Goal: Task Accomplishment & Management: Manage account settings

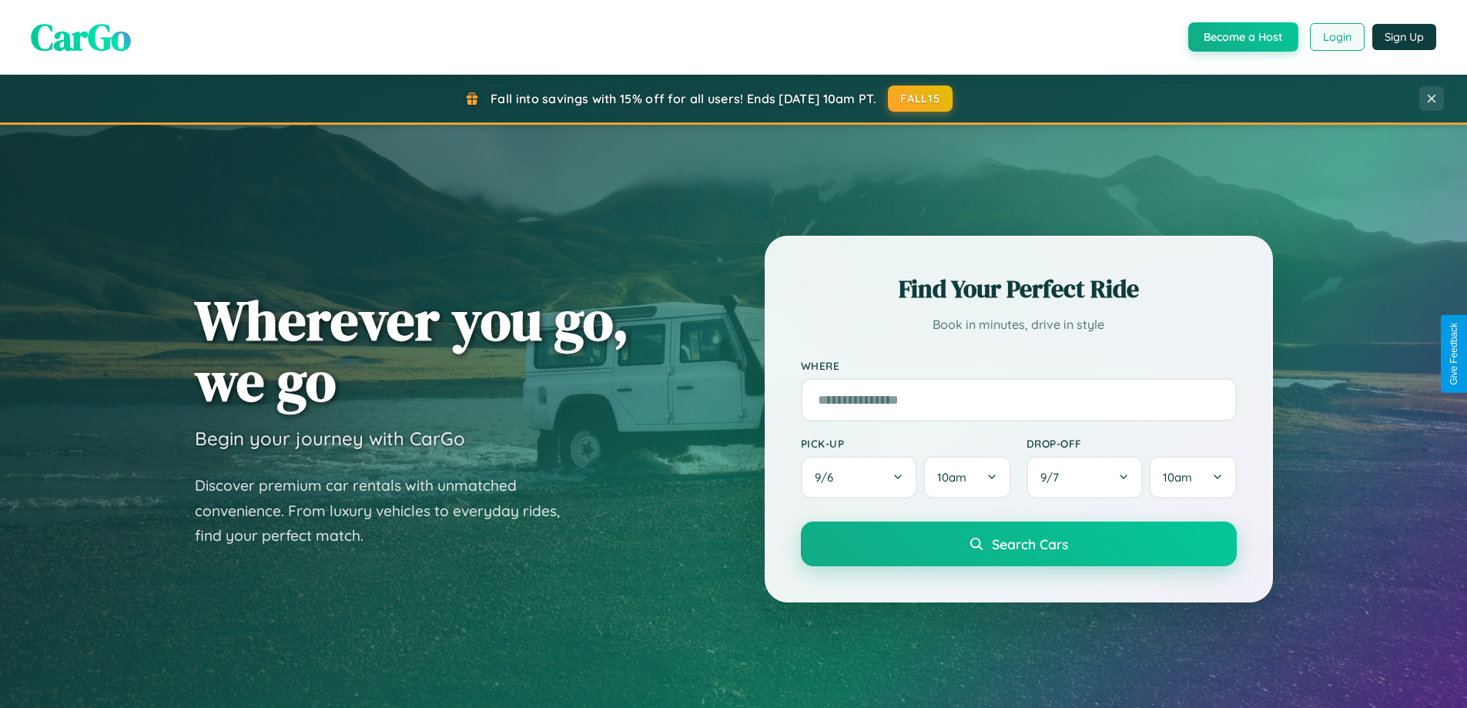
click at [1336, 37] on button "Login" at bounding box center [1337, 37] width 55 height 28
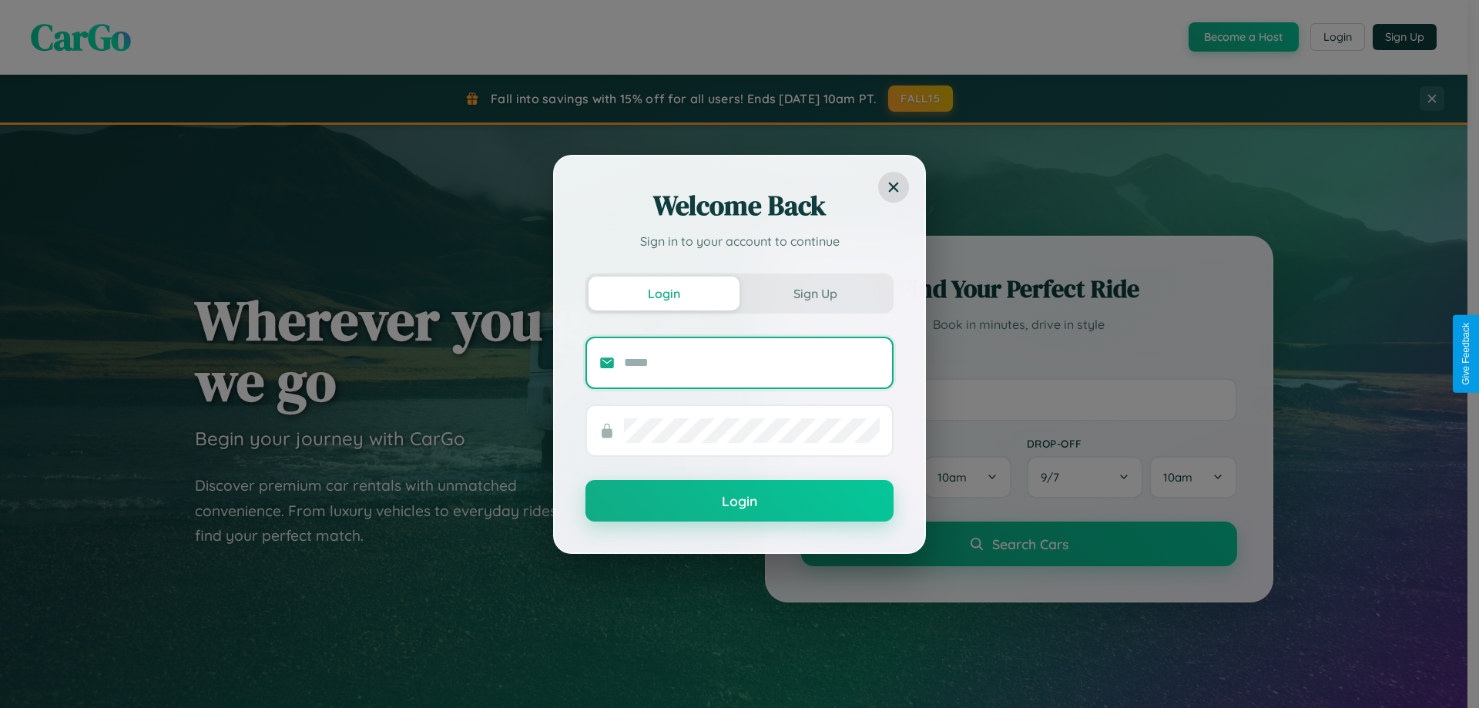
click at [752, 362] on input "text" at bounding box center [752, 362] width 256 height 25
type input "**********"
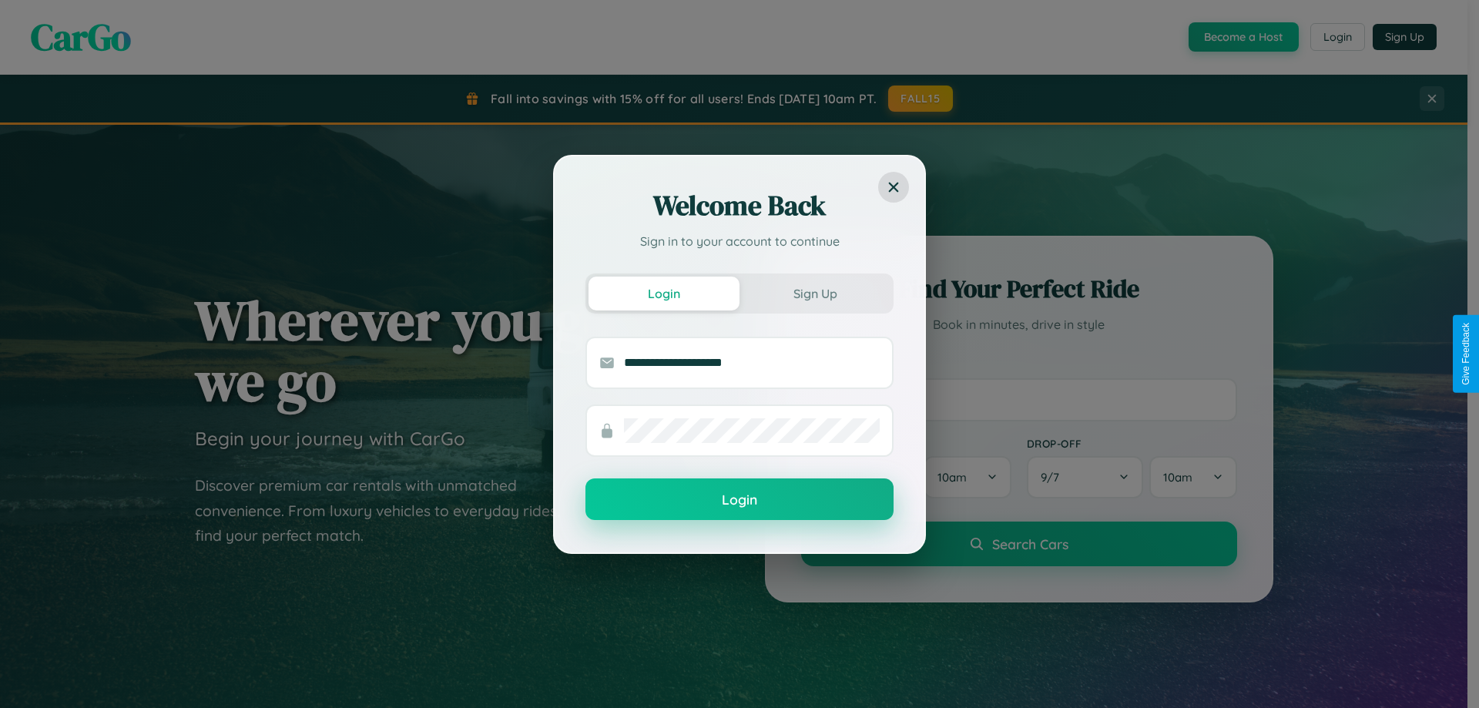
click at [739, 500] on button "Login" at bounding box center [739, 499] width 308 height 42
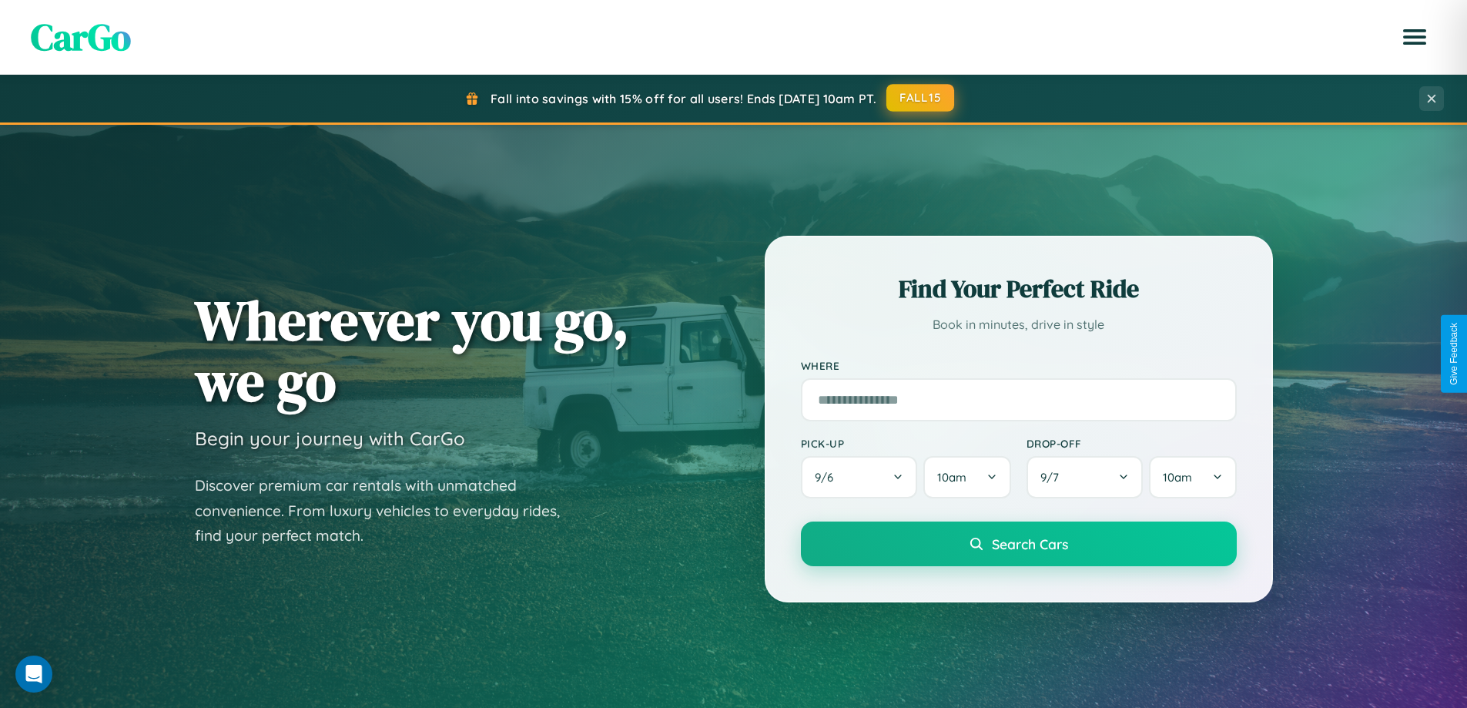
click at [921, 98] on button "FALL15" at bounding box center [920, 98] width 68 height 28
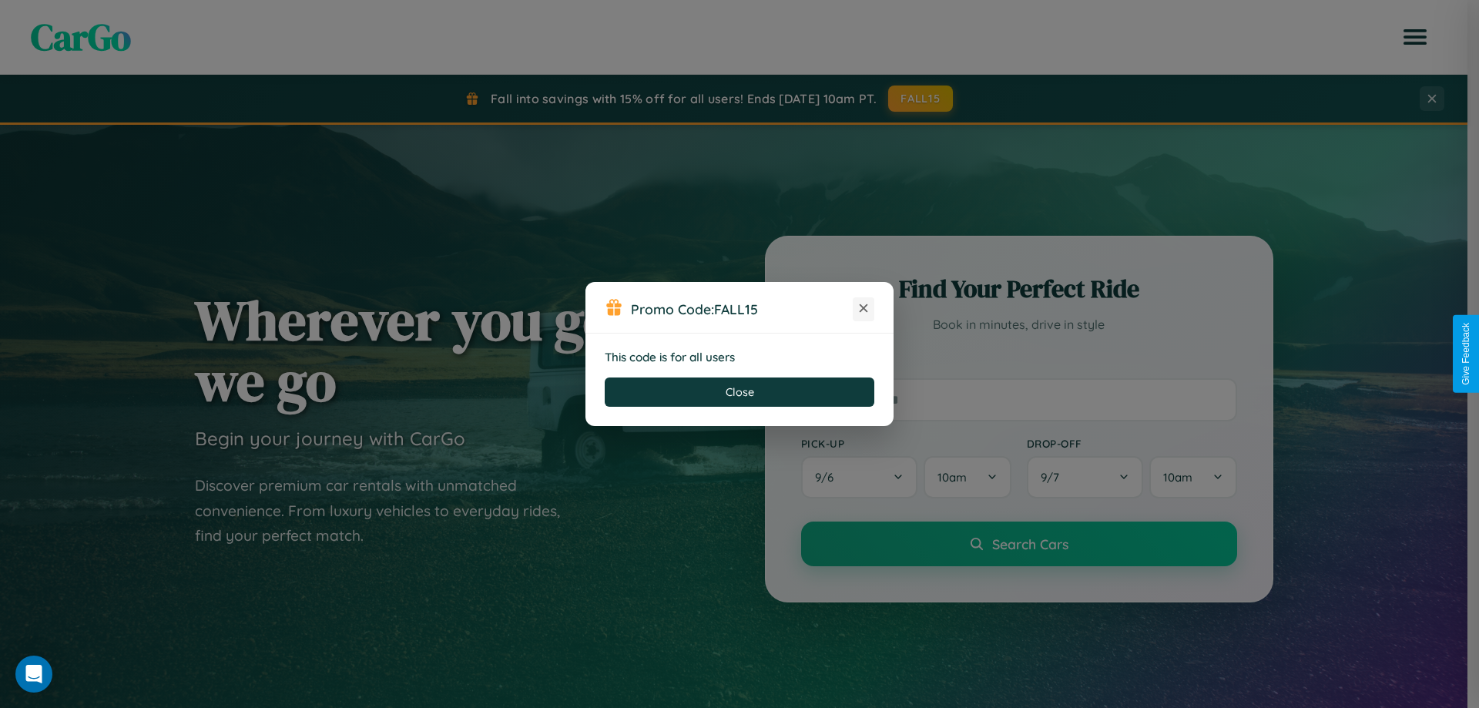
click at [863, 309] on icon at bounding box center [863, 307] width 15 height 15
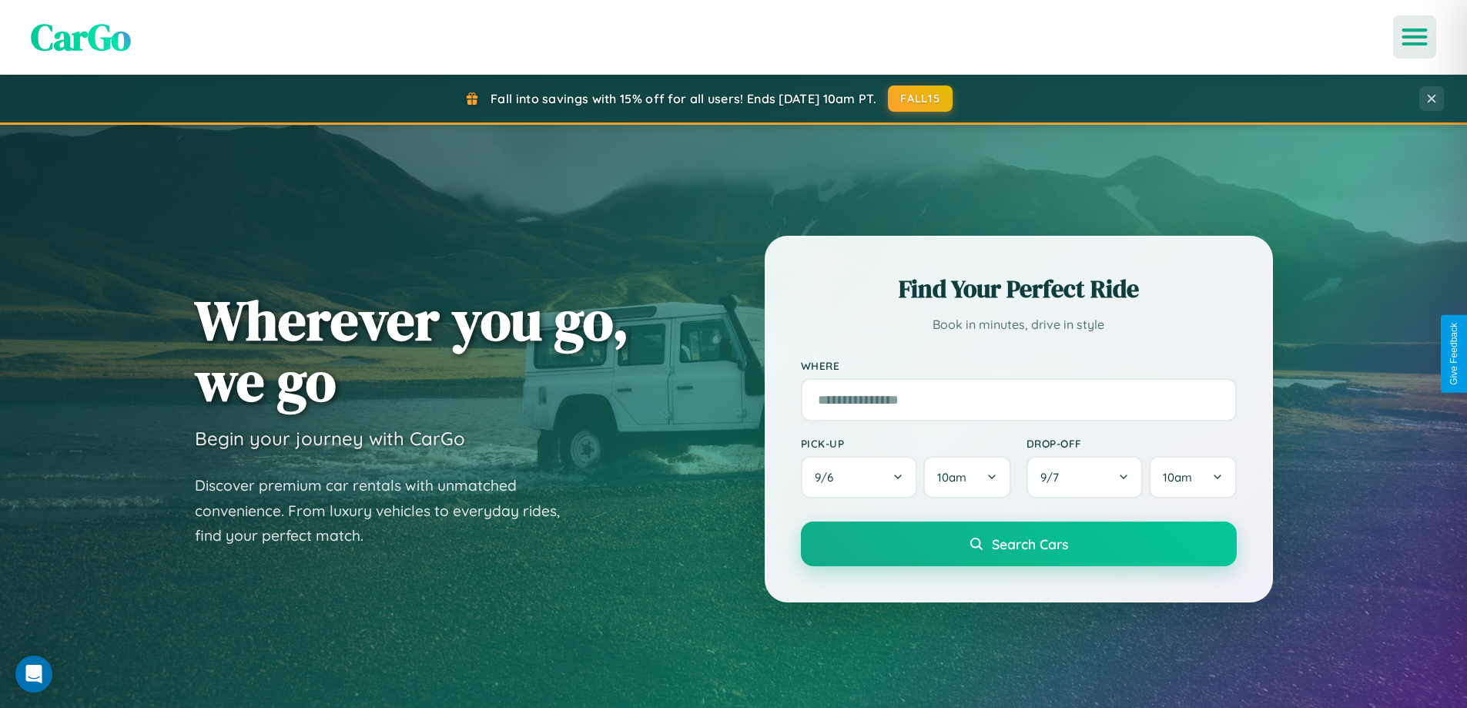
click at [1415, 37] on icon "Open menu" at bounding box center [1415, 37] width 22 height 14
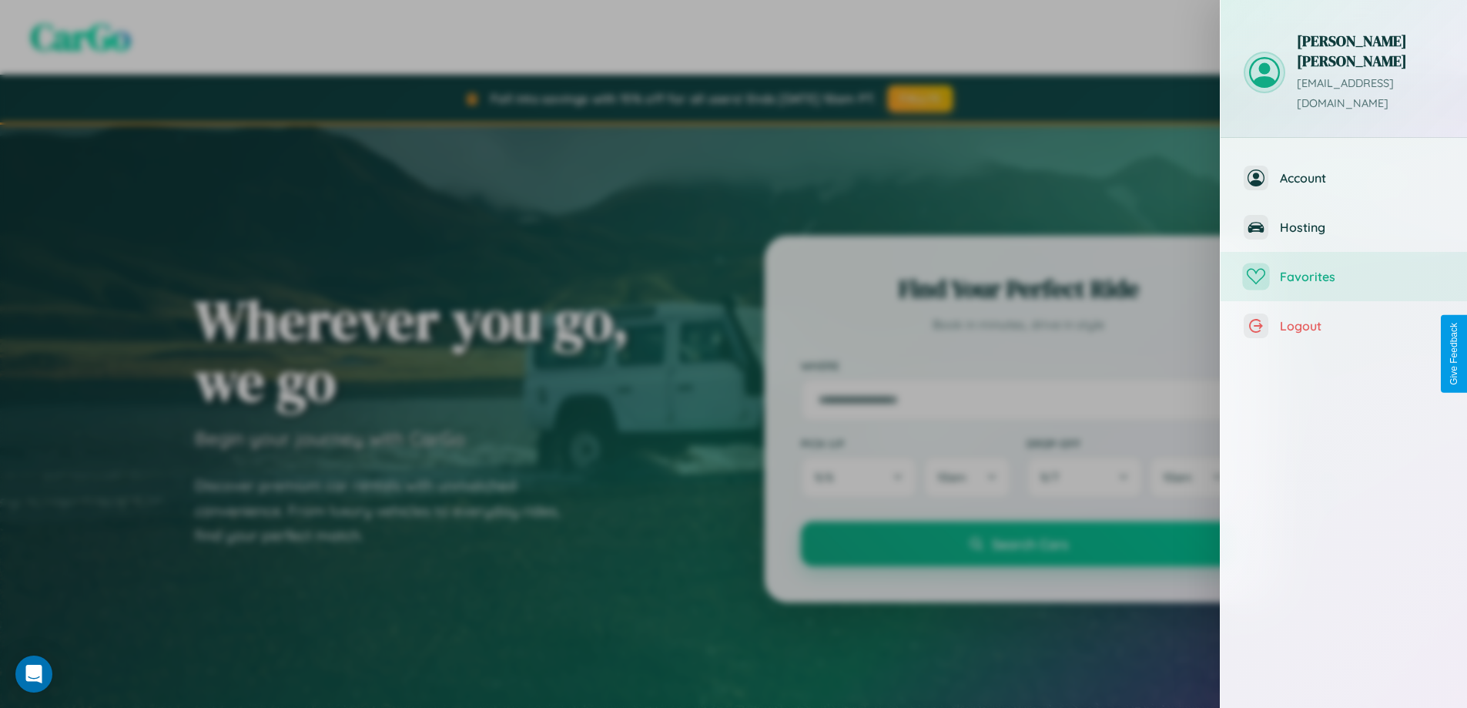
click at [1344, 269] on span "Favorites" at bounding box center [1362, 276] width 164 height 15
